Goal: Task Accomplishment & Management: Use online tool/utility

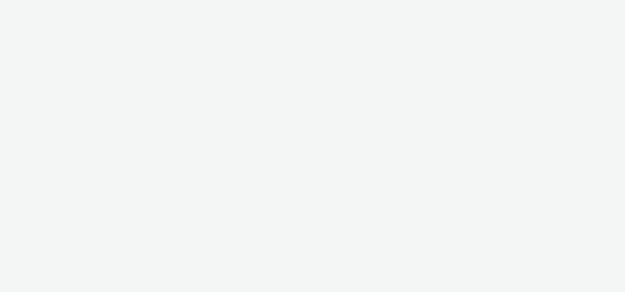
select select "47c37c18-910e-43a3-bb91-a2beb2847406"
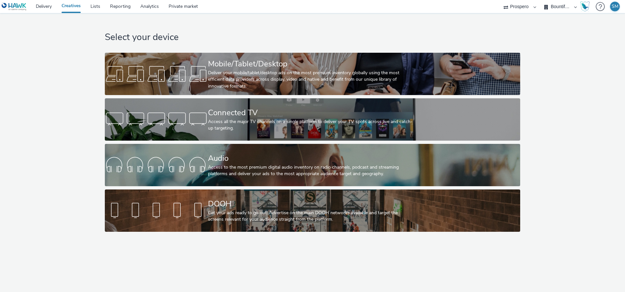
click at [462, 96] on div "Select your device Mobile/Tablet/Desktop Deliver your mobile/tablet/desktop ads…" at bounding box center [313, 124] width 420 height 222
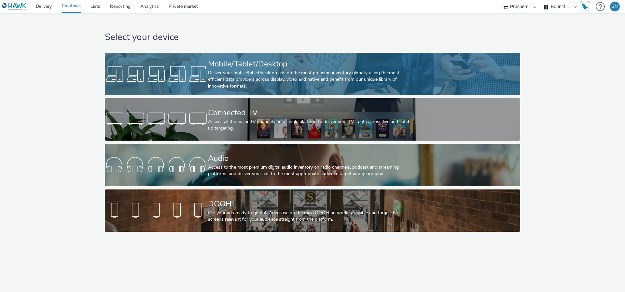
click at [456, 79] on link "Mobile/Tablet/Desktop Deliver your mobile/tablet/desktop ads on the most premiu…" at bounding box center [312, 74] width 415 height 42
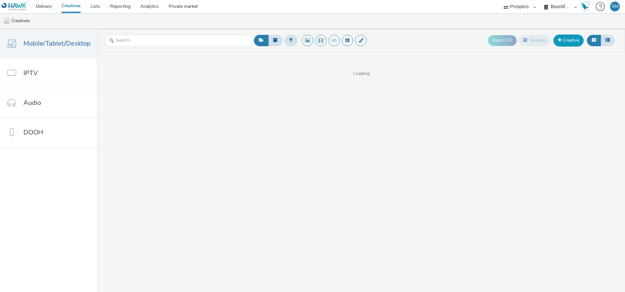
click at [576, 40] on link "Creative" at bounding box center [569, 41] width 30 height 12
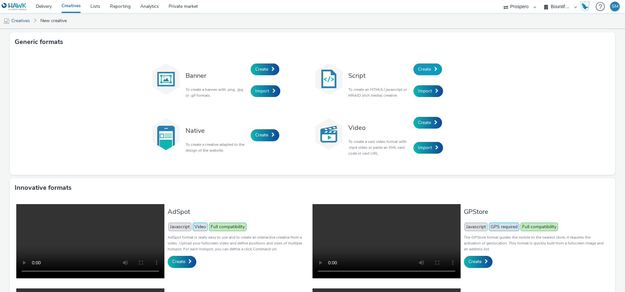
click at [425, 72] on span "Create" at bounding box center [424, 69] width 13 height 6
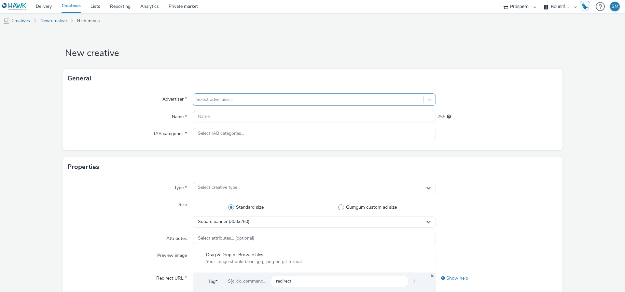
click at [288, 103] on div at bounding box center [308, 100] width 224 height 8
type input "peopl"
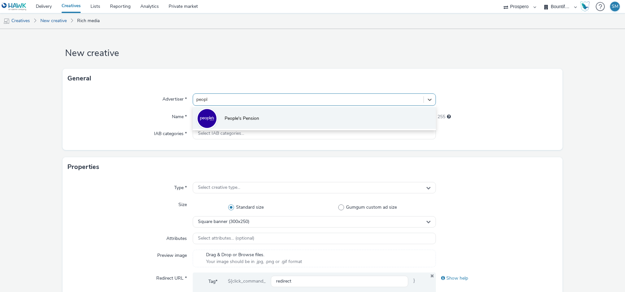
click at [267, 122] on li "People's Pension" at bounding box center [314, 118] width 243 height 22
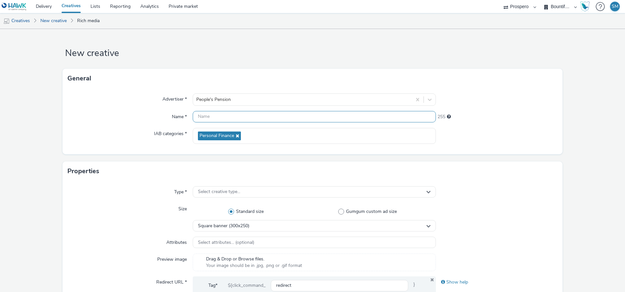
click at [248, 120] on input "text" at bounding box center [314, 116] width 243 height 11
paste input "[Deal 2209] OZ-16725 - People's Pension - August - Nov '25 - Skin V2 [429208465]"
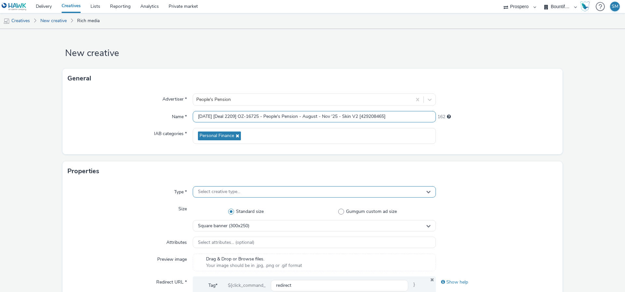
type input "October 2025 [Deal 2209] OZ-16725 - People's Pension - August - Nov '25 - Skin …"
click at [245, 192] on div "Select creative type..." at bounding box center [314, 191] width 243 height 11
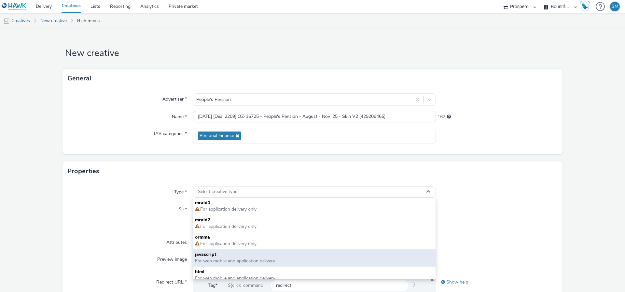
click at [239, 252] on span "javascript" at bounding box center [314, 254] width 239 height 7
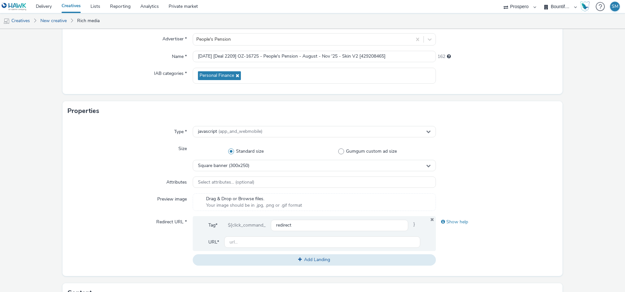
scroll to position [66, 0]
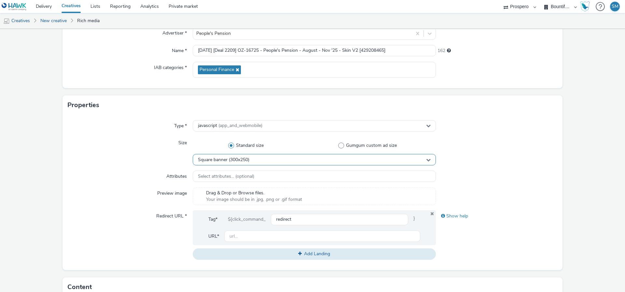
click at [229, 161] on span "Square banner (300x250)" at bounding box center [223, 160] width 51 height 6
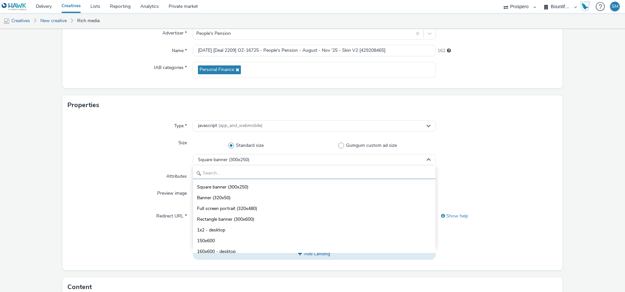
click at [226, 171] on input "text" at bounding box center [314, 173] width 243 height 11
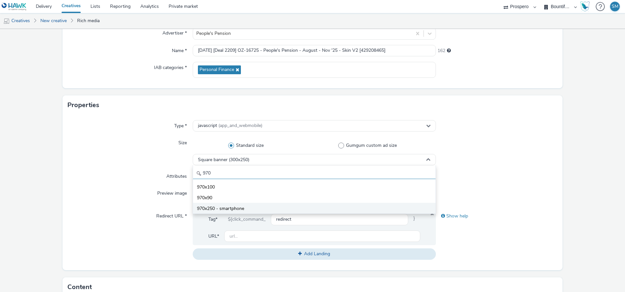
type input "970"
click at [229, 207] on span "970x250 - smartphone" at bounding box center [220, 209] width 47 height 7
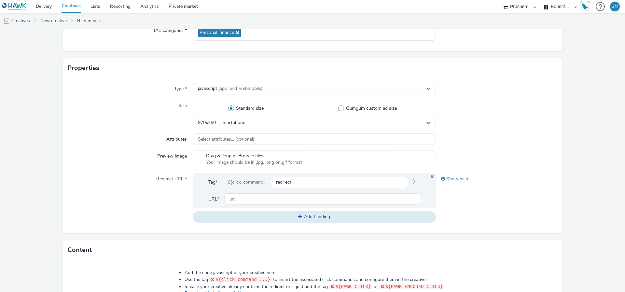
scroll to position [109, 0]
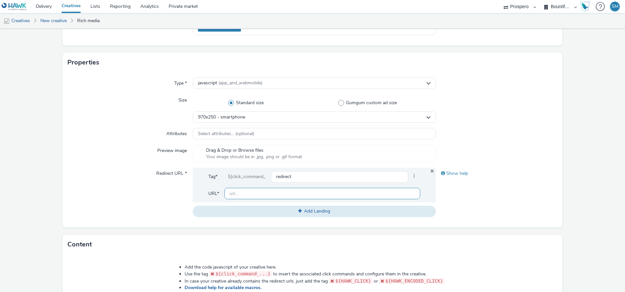
click at [244, 195] on input "text" at bounding box center [322, 193] width 196 height 11
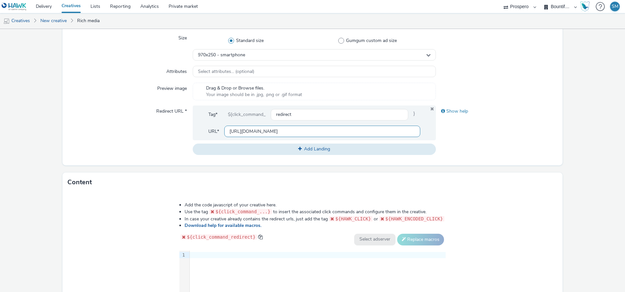
scroll to position [222, 0]
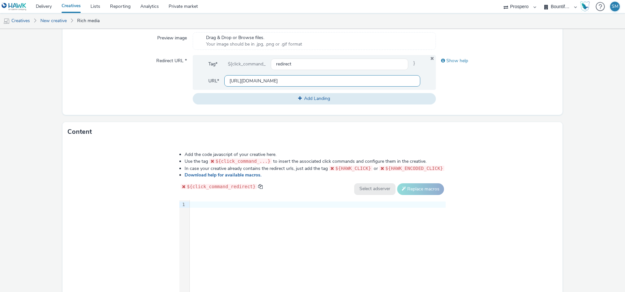
paste input "<div id="ivo-1042535"><img src="data:image/png,ivo" style="display:none;" onerr…"
type input "https://thepeoplespension.co.uk<div id="ivo-1042535"><img src="data:image/png,i…"
click at [498, 100] on div "Show help" at bounding box center [497, 79] width 122 height 49
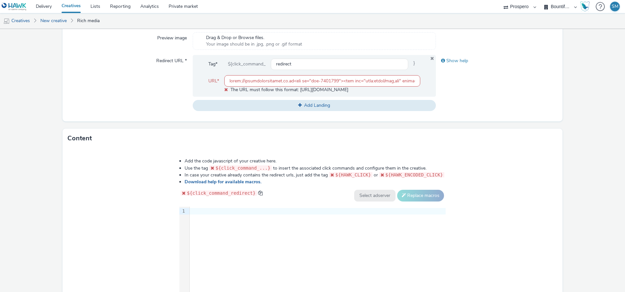
click at [337, 83] on input "text" at bounding box center [322, 80] width 196 height 11
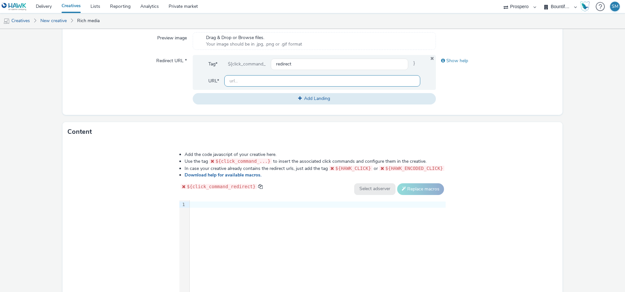
click at [337, 83] on input "text" at bounding box center [322, 80] width 196 height 11
type input "https://thepeoplespension.co.uk"
click at [240, 236] on div "9 1 ›" at bounding box center [312, 249] width 266 height 98
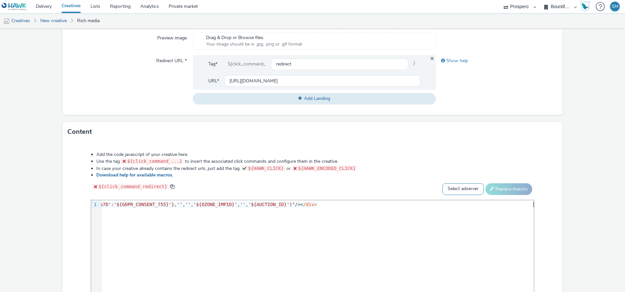
click at [464, 191] on select "Select adserver Sizmek DCM Adform Sting" at bounding box center [463, 189] width 41 height 12
select select "dcm"
click at [443, 183] on select "Select adserver Sizmek DCM Adform Sting" at bounding box center [463, 189] width 41 height 12
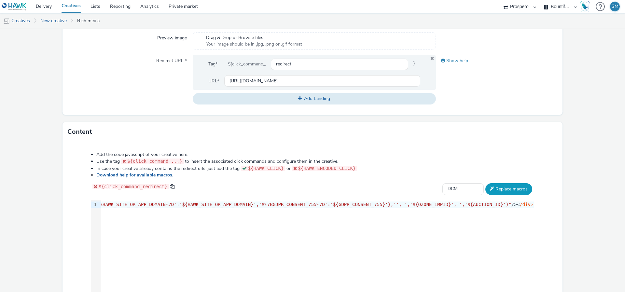
click at [500, 188] on button "Replace macros" at bounding box center [509, 189] width 47 height 12
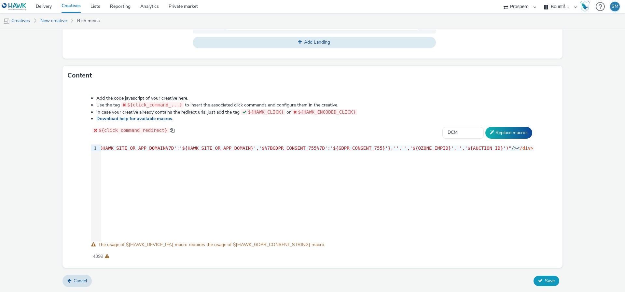
click at [553, 281] on span "Save" at bounding box center [550, 281] width 10 height 6
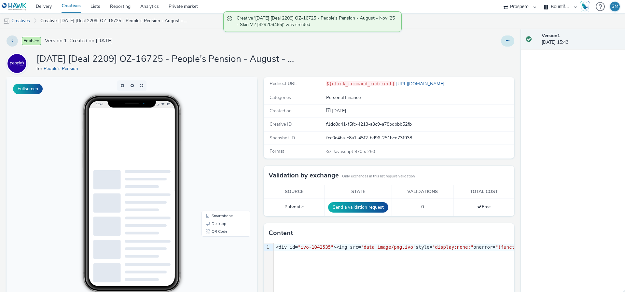
click at [504, 39] on button at bounding box center [507, 41] width 13 height 11
click at [500, 66] on link "Duplicate" at bounding box center [490, 67] width 49 height 13
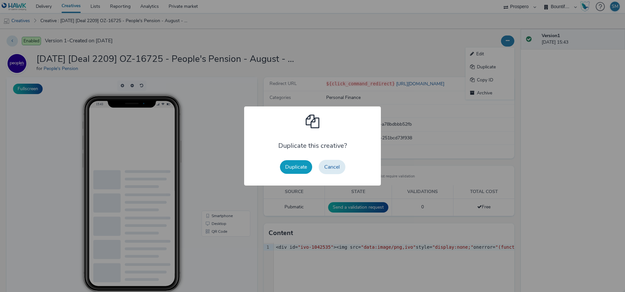
click at [298, 169] on button "Duplicate" at bounding box center [296, 167] width 32 height 14
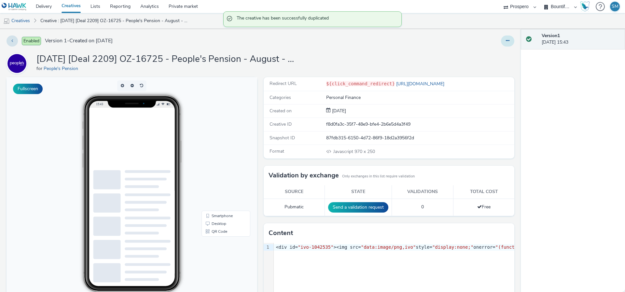
click at [512, 45] on button at bounding box center [507, 41] width 13 height 11
click at [503, 59] on link "Edit" at bounding box center [490, 54] width 49 height 13
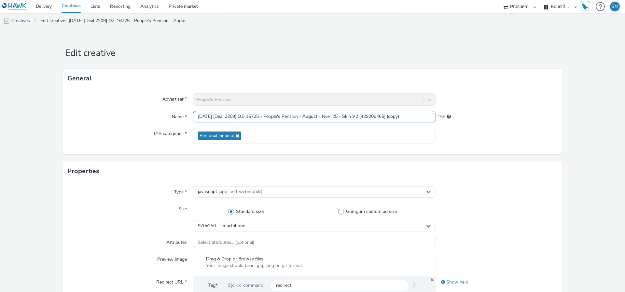
click at [228, 116] on input "October 2025 [Deal 2209] OZ-16725 - People's Pension - August - Nov '25 - Skin …" at bounding box center [314, 116] width 243 height 11
click at [227, 117] on input "October 2025 [Deal 2209] OZ-16725 - People's Pension - August - Nov '25 - Skin …" at bounding box center [314, 116] width 243 height 11
drag, startPoint x: 232, startPoint y: 115, endPoint x: 502, endPoint y: 125, distance: 270.2
click at [502, 125] on div "Advertiser * People's Pension Name * October 2025 2 [Deal 2209] OZ-16725 - Peop…" at bounding box center [313, 121] width 500 height 66
paste input "[Deal 2209] OZ-16725 - People's Pension - August - Nov '25 - Skin V2 CTA [42920…"
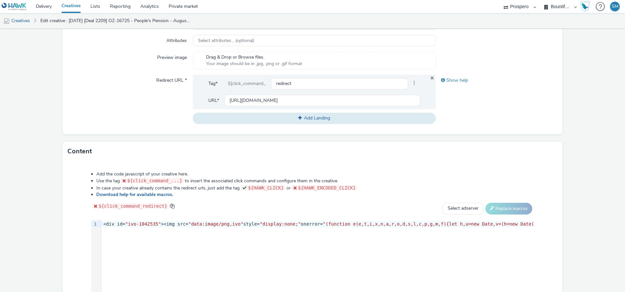
scroll to position [278, 0]
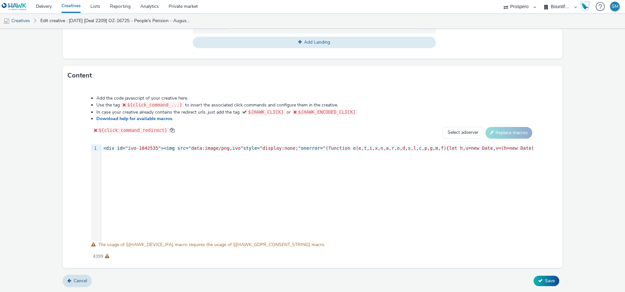
type input "October 2025 2 [Deal 2209] OZ-16725 - People's Pension - August - Nov '25 - Ski…"
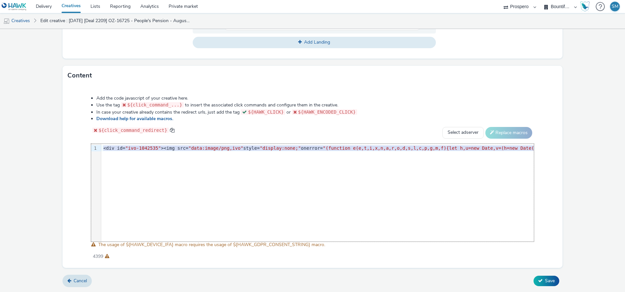
drag, startPoint x: 103, startPoint y: 148, endPoint x: 125, endPoint y: 200, distance: 56.6
click at [125, 200] on div "9 1 › <div id= "ivo-1042535" ><img src= "data:image/png,ivo" style= "display:no…" at bounding box center [312, 193] width 443 height 98
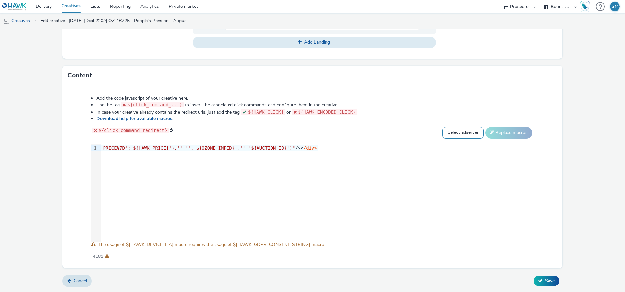
click at [469, 130] on select "Select adserver Sizmek DCM Adform Sting" at bounding box center [463, 133] width 41 height 12
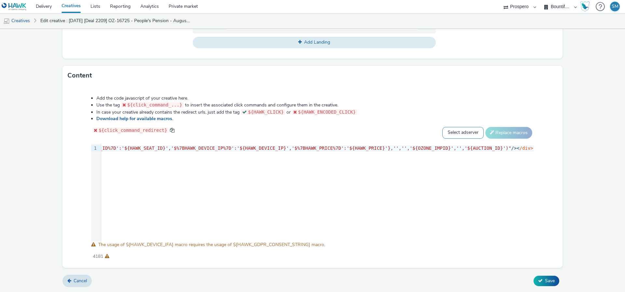
select select "dcm"
click at [443, 127] on select "Select adserver Sizmek DCM Adform Sting" at bounding box center [463, 133] width 41 height 12
click at [505, 134] on button "Replace macros" at bounding box center [509, 133] width 47 height 12
click at [549, 283] on span "Save" at bounding box center [550, 281] width 10 height 6
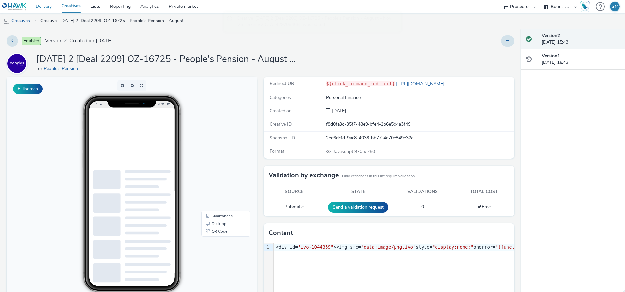
click at [43, 5] on link "Delivery" at bounding box center [44, 6] width 26 height 13
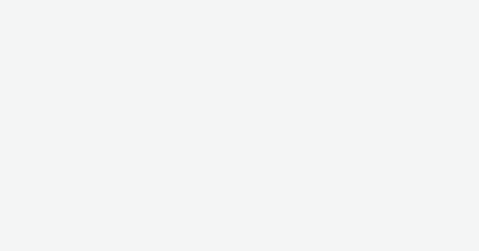
select select "47c37c18-910e-43a3-bb91-a2beb2847406"
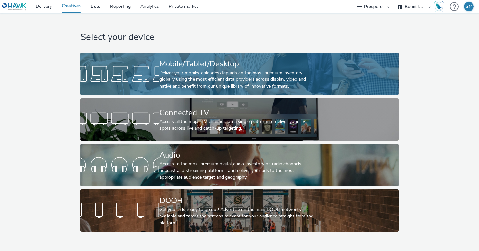
click at [165, 68] on div "Mobile/Tablet/Desktop" at bounding box center [238, 63] width 158 height 11
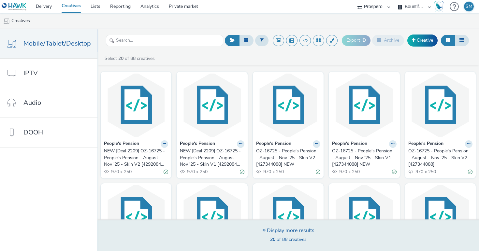
scroll to position [302, 0]
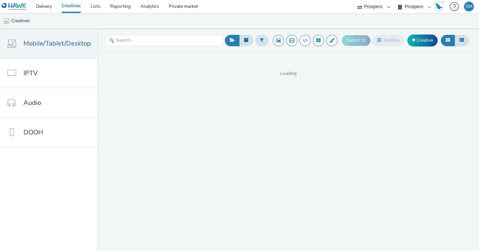
select select "47c37c18-910e-43a3-bb91-a2beb2847406"
select select "b1b940d3-d05b-48b5-821e-f328c33b988b"
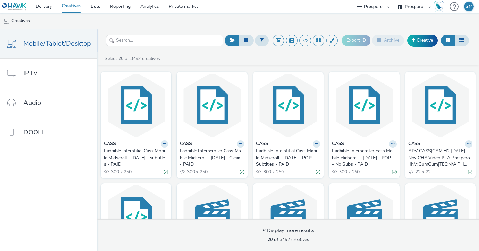
click at [40, 13] on ul "Creatives" at bounding box center [239, 21] width 479 height 16
